Goal: Transaction & Acquisition: Purchase product/service

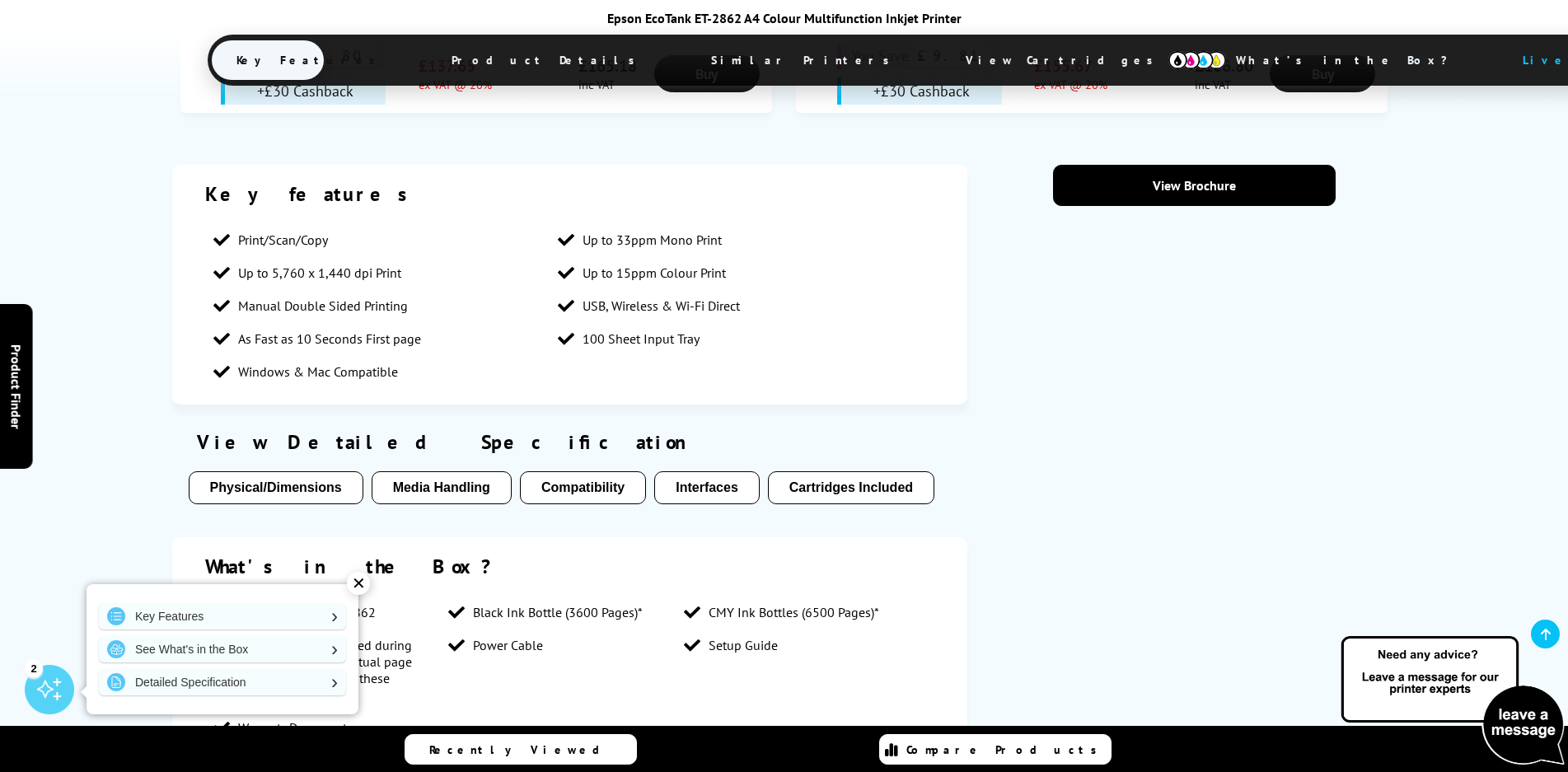
scroll to position [1319, 0]
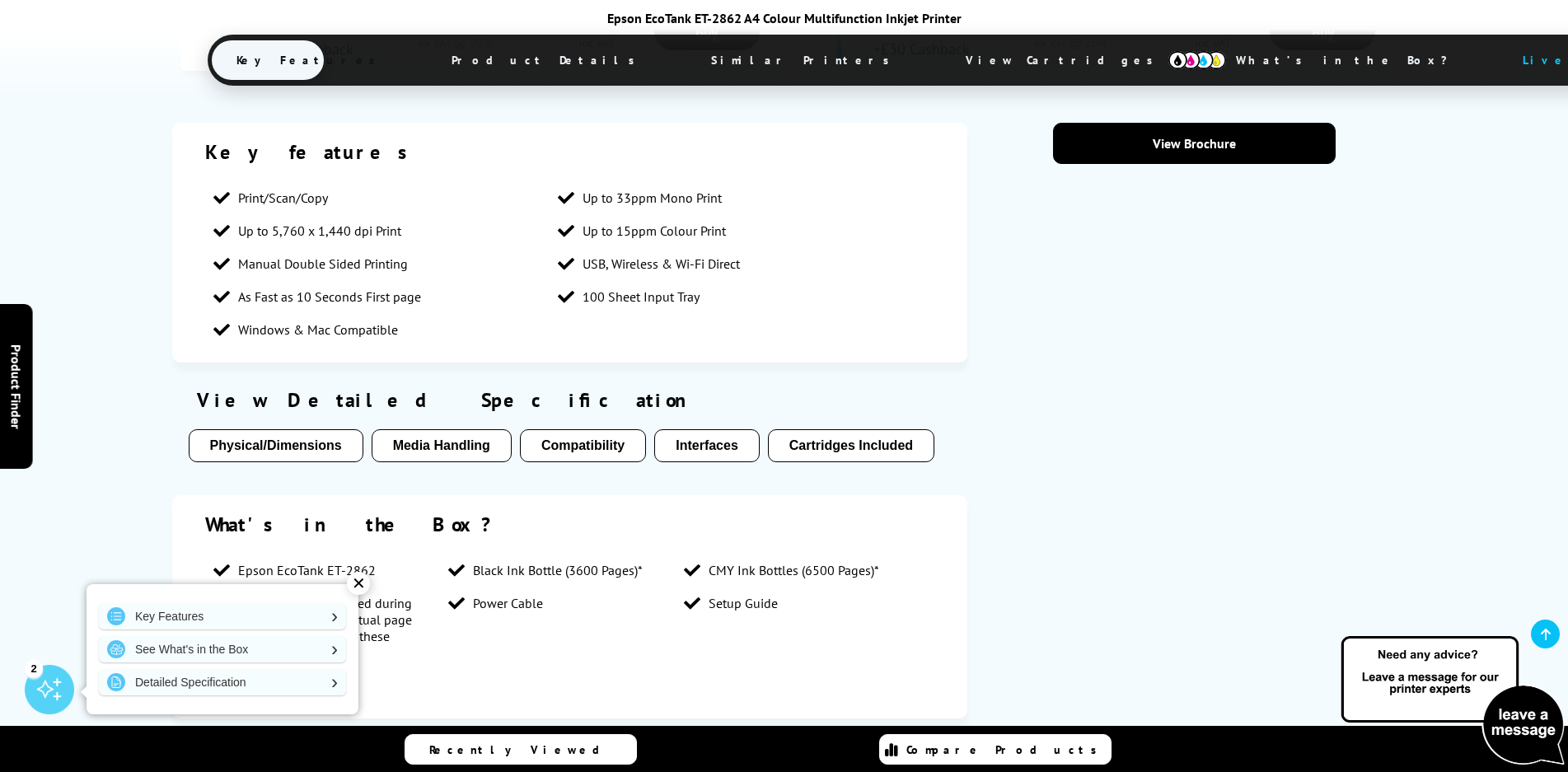
click at [454, 429] on button "Media Handling" at bounding box center [441, 446] width 140 height 33
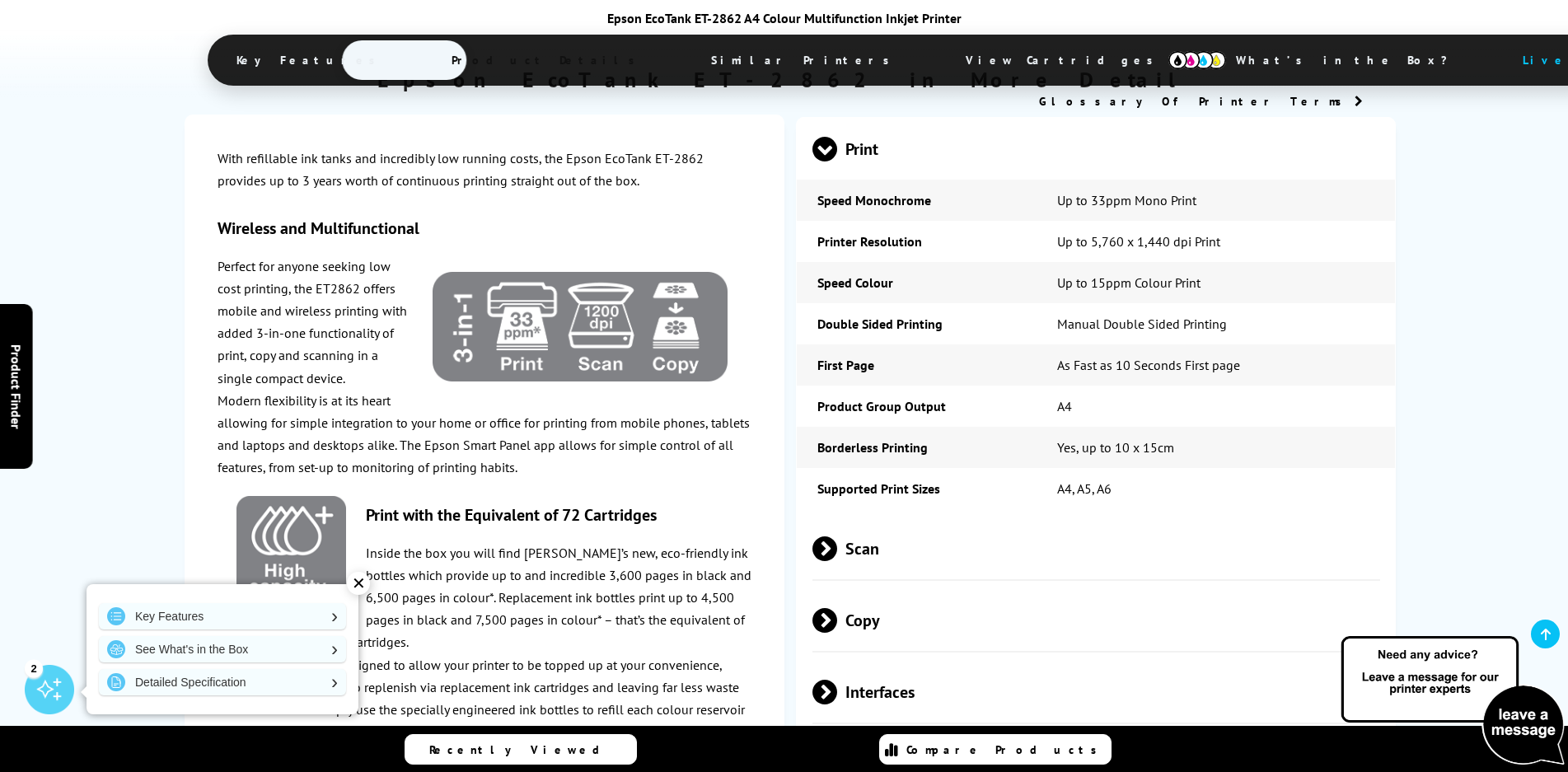
scroll to position [2316, 0]
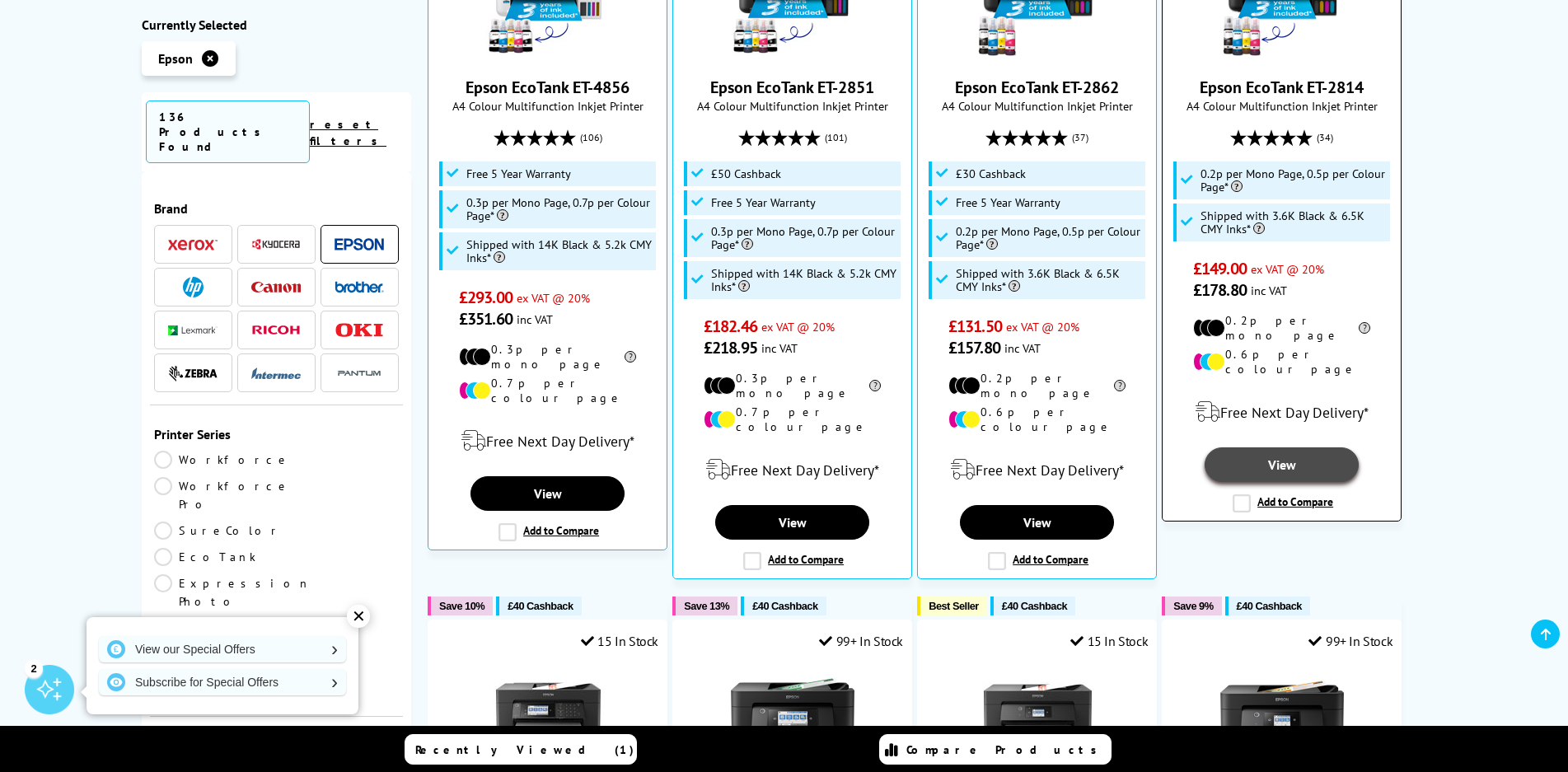
click at [1299, 447] on link "View" at bounding box center [1281, 465] width 153 height 35
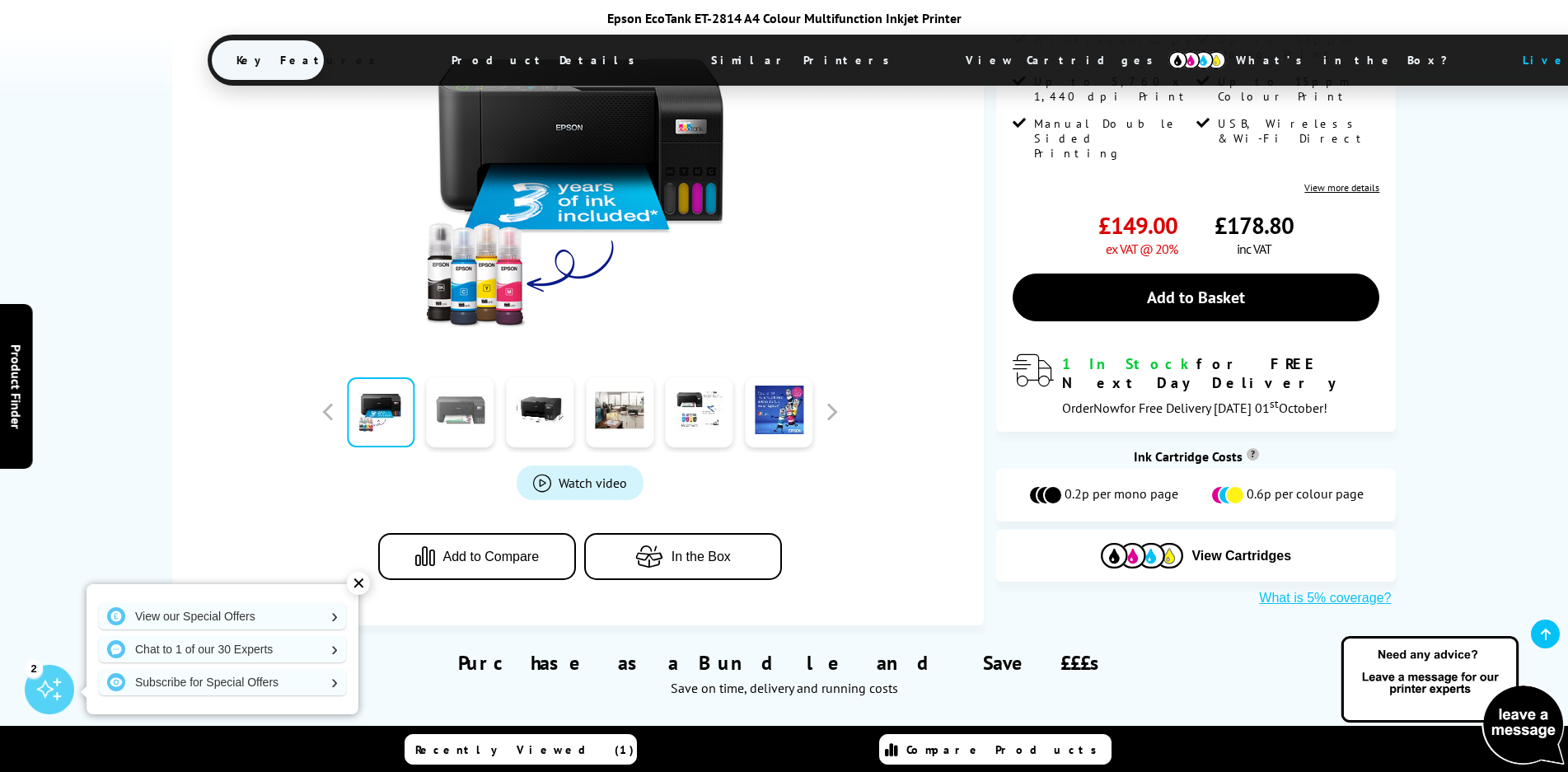
click at [459, 428] on link at bounding box center [460, 413] width 68 height 70
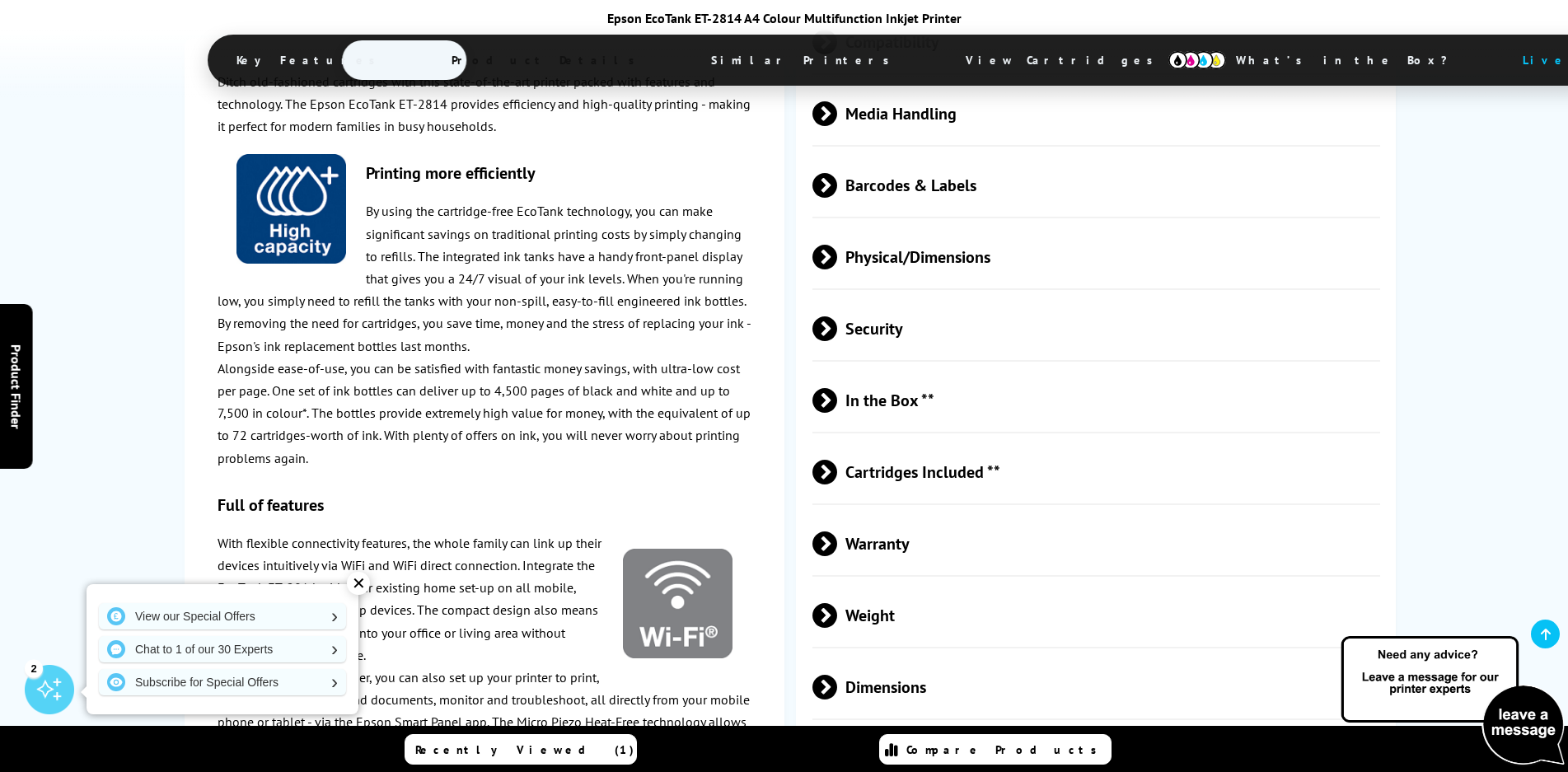
scroll to position [3132, 0]
